Goal: Find specific page/section: Find specific page/section

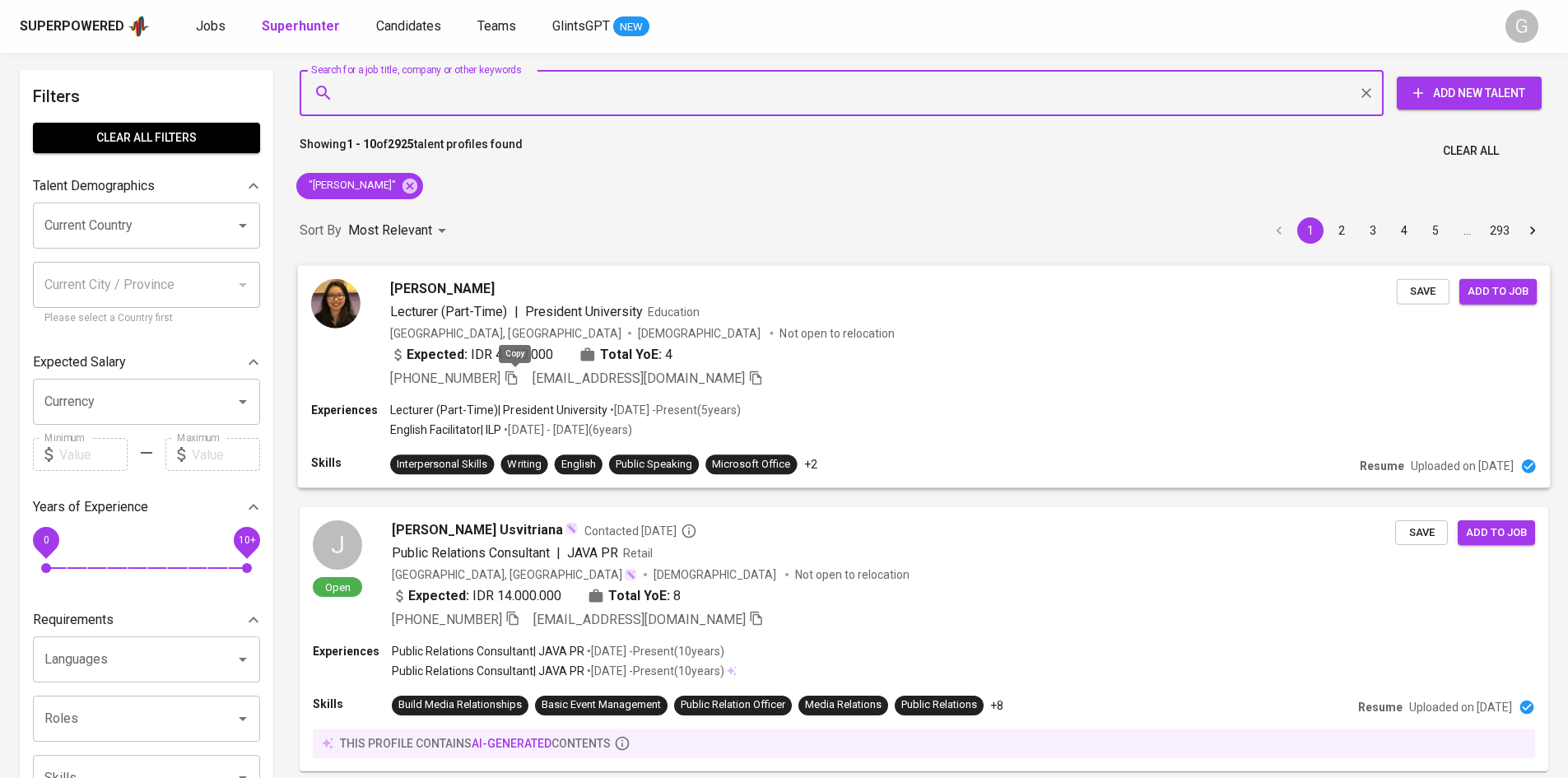
drag, startPoint x: 0, startPoint y: 0, endPoint x: 511, endPoint y: 380, distance: 636.8
click at [511, 380] on icon "button" at bounding box center [511, 376] width 14 height 14
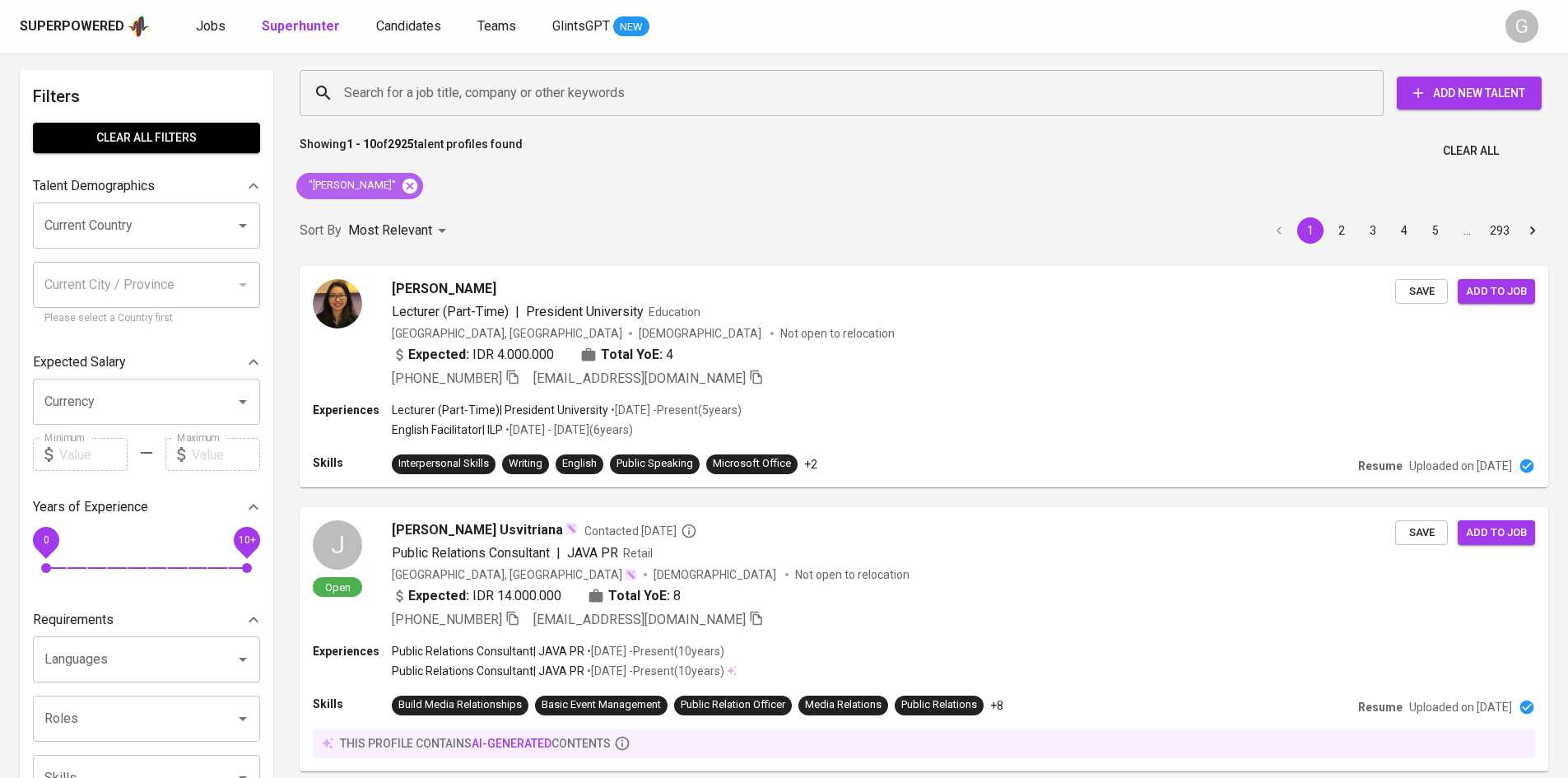
click at [400, 186] on div ""[PERSON_NAME]"" at bounding box center [359, 185] width 127 height 26
click at [401, 183] on icon at bounding box center [410, 186] width 18 height 18
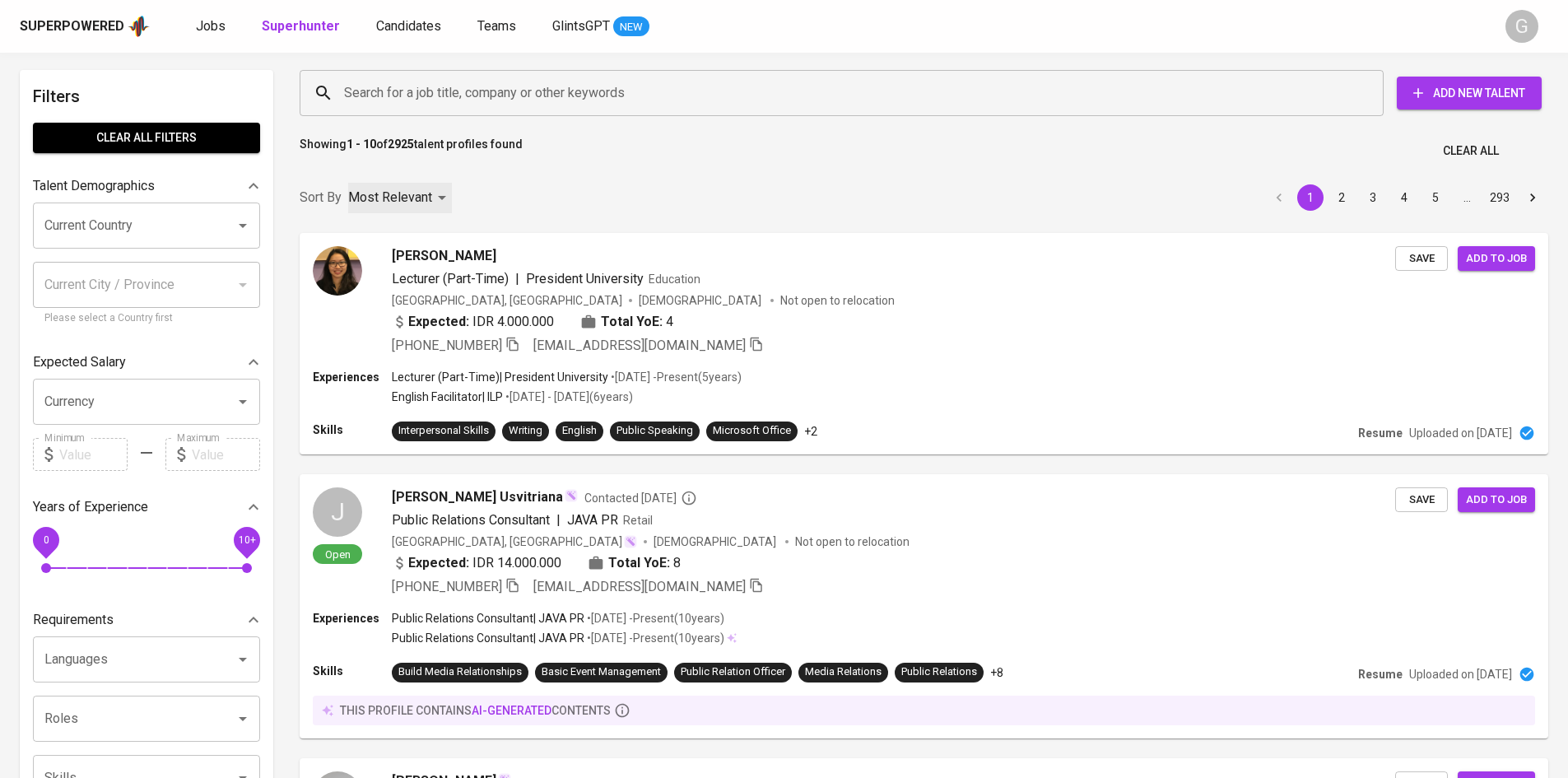
click at [392, 190] on p "Most Relevant" at bounding box center [390, 198] width 84 height 20
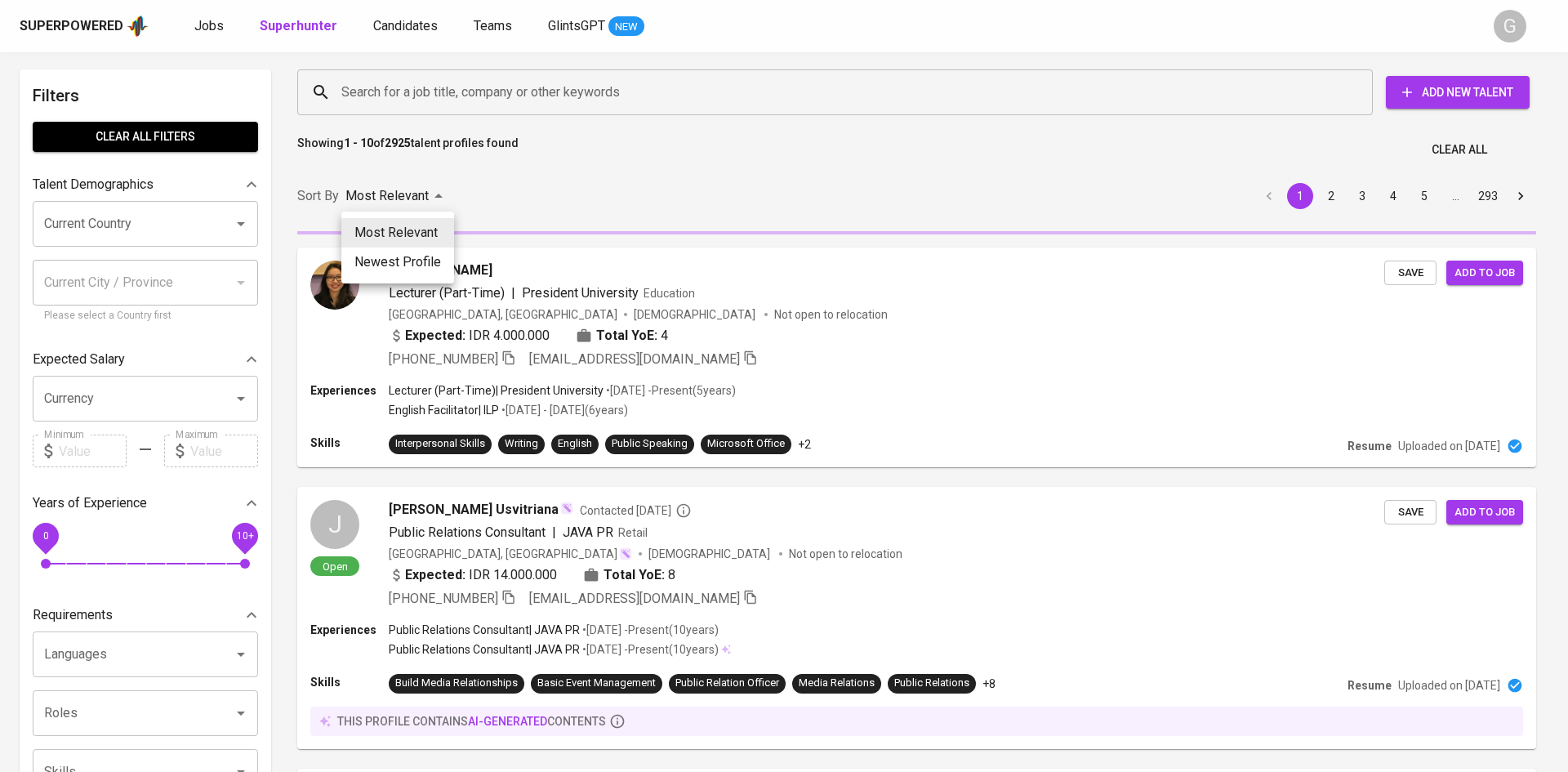
click at [378, 67] on div at bounding box center [784, 386] width 1568 height 772
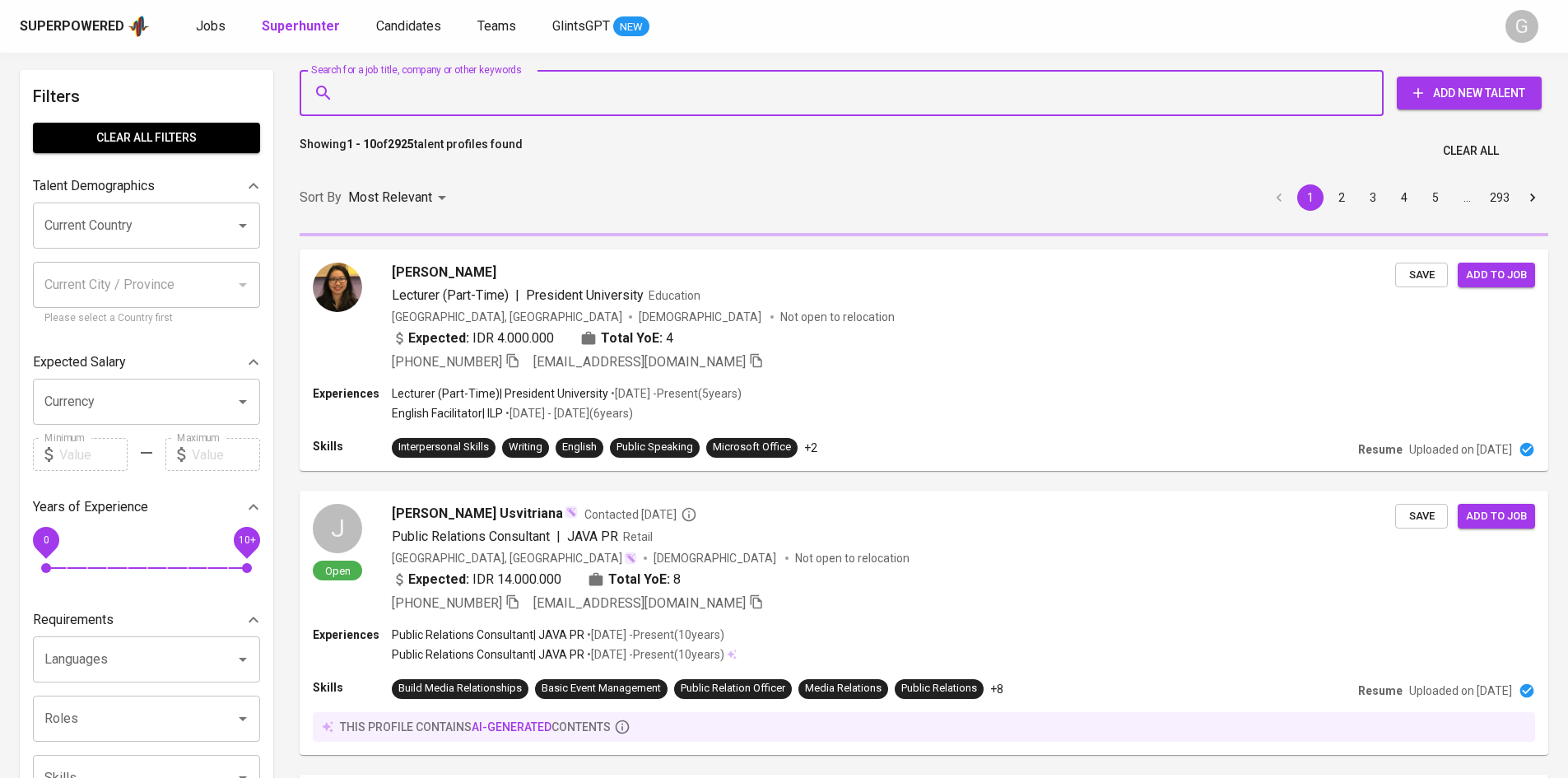
click at [401, 102] on input "Search for a job title, company or other keywords" at bounding box center [846, 93] width 1012 height 31
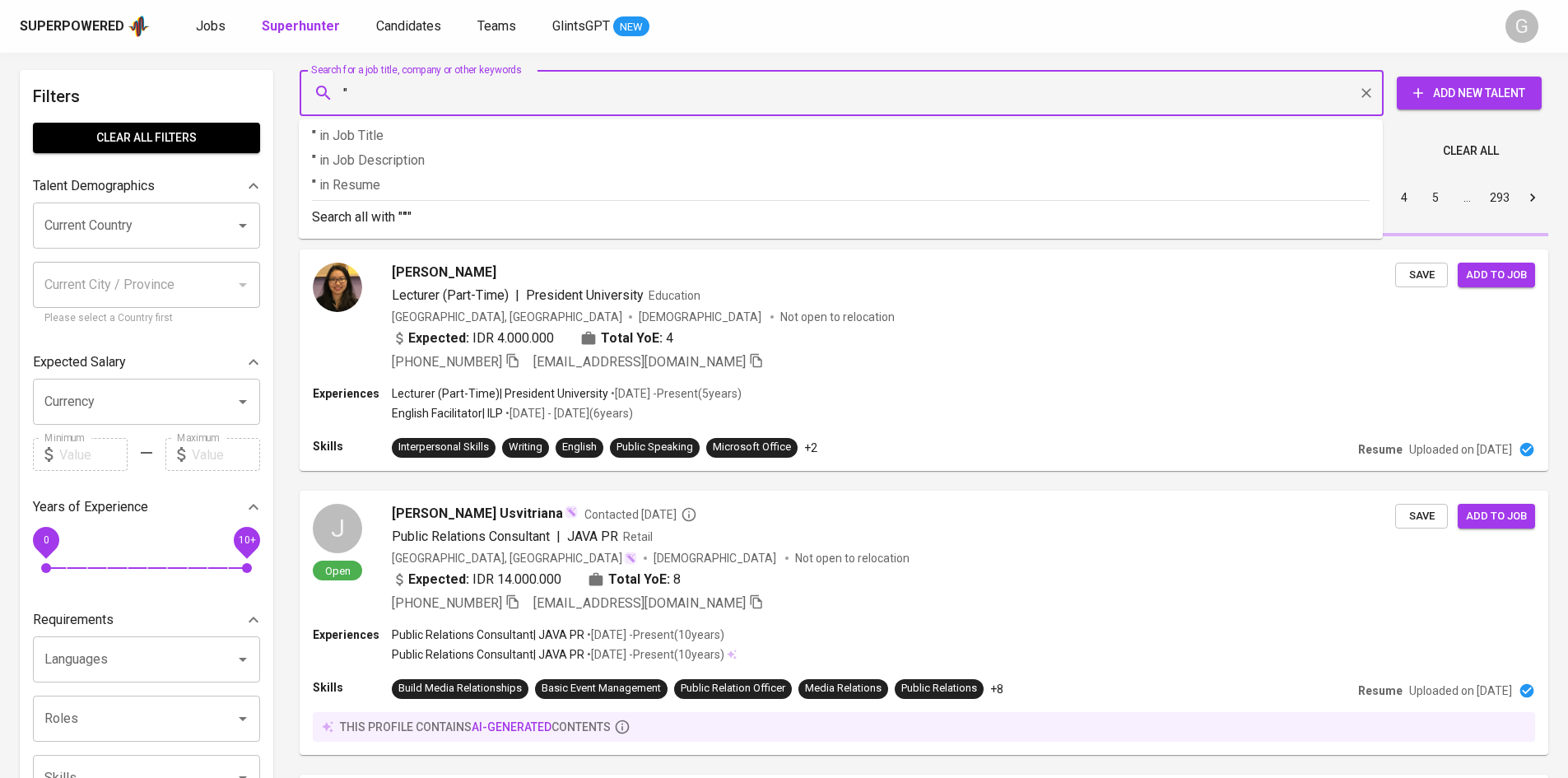
paste input "[PERSON_NAME]"
type input ""Chairani Wulandari""
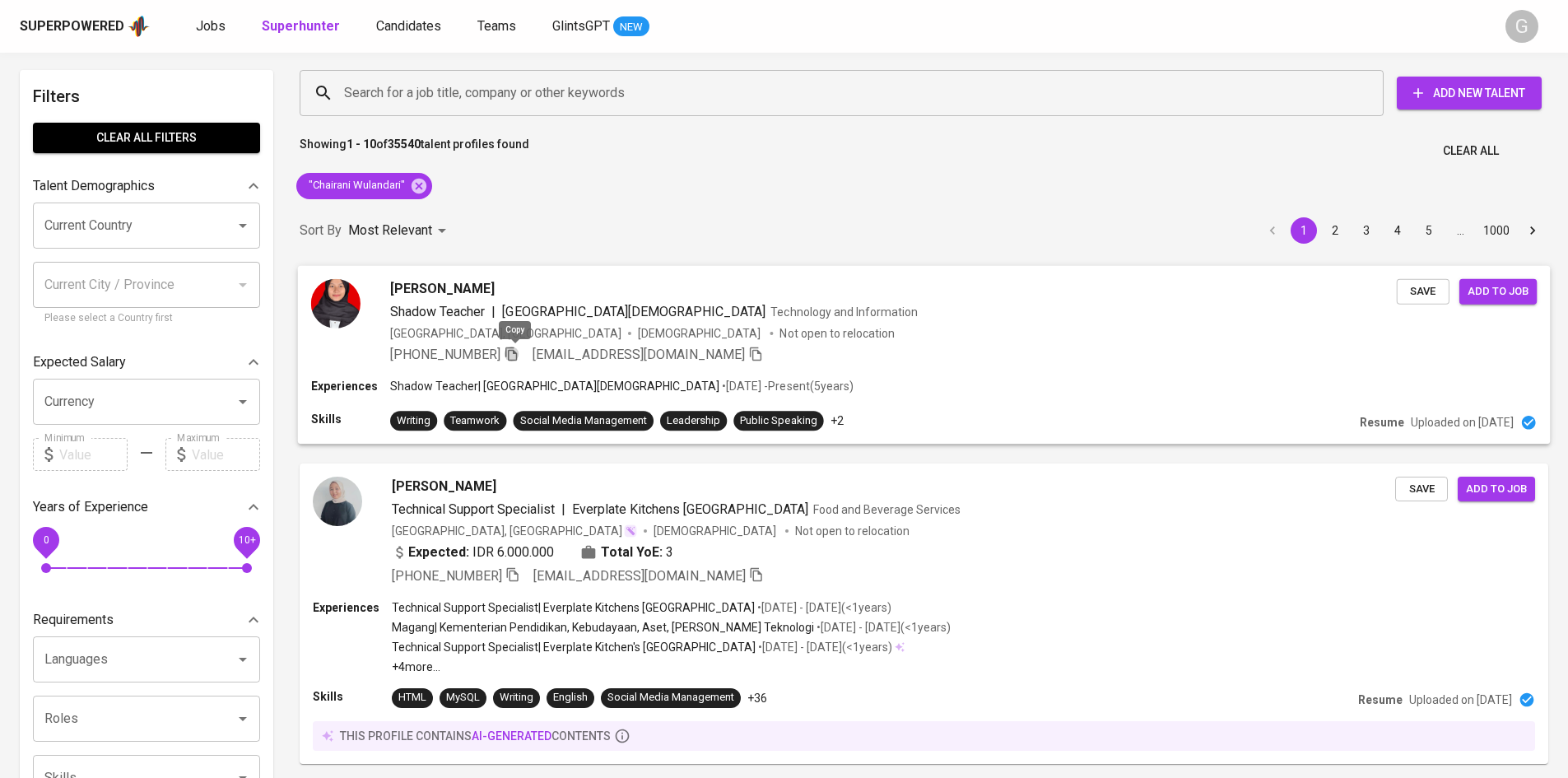
click at [517, 350] on icon "button" at bounding box center [511, 354] width 12 height 14
